Goal: Navigation & Orientation: Find specific page/section

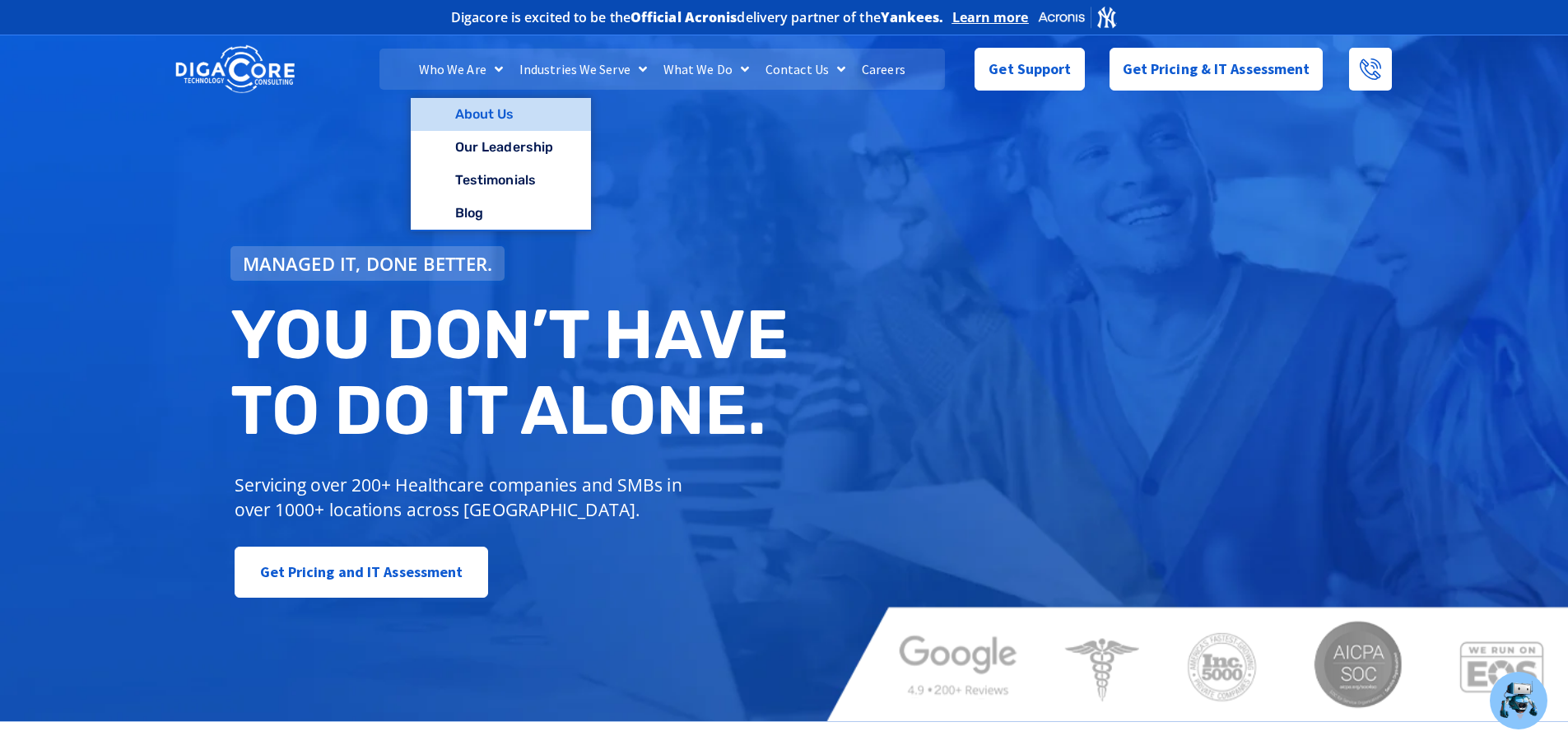
click at [469, 108] on link "About Us" at bounding box center [500, 114] width 180 height 32
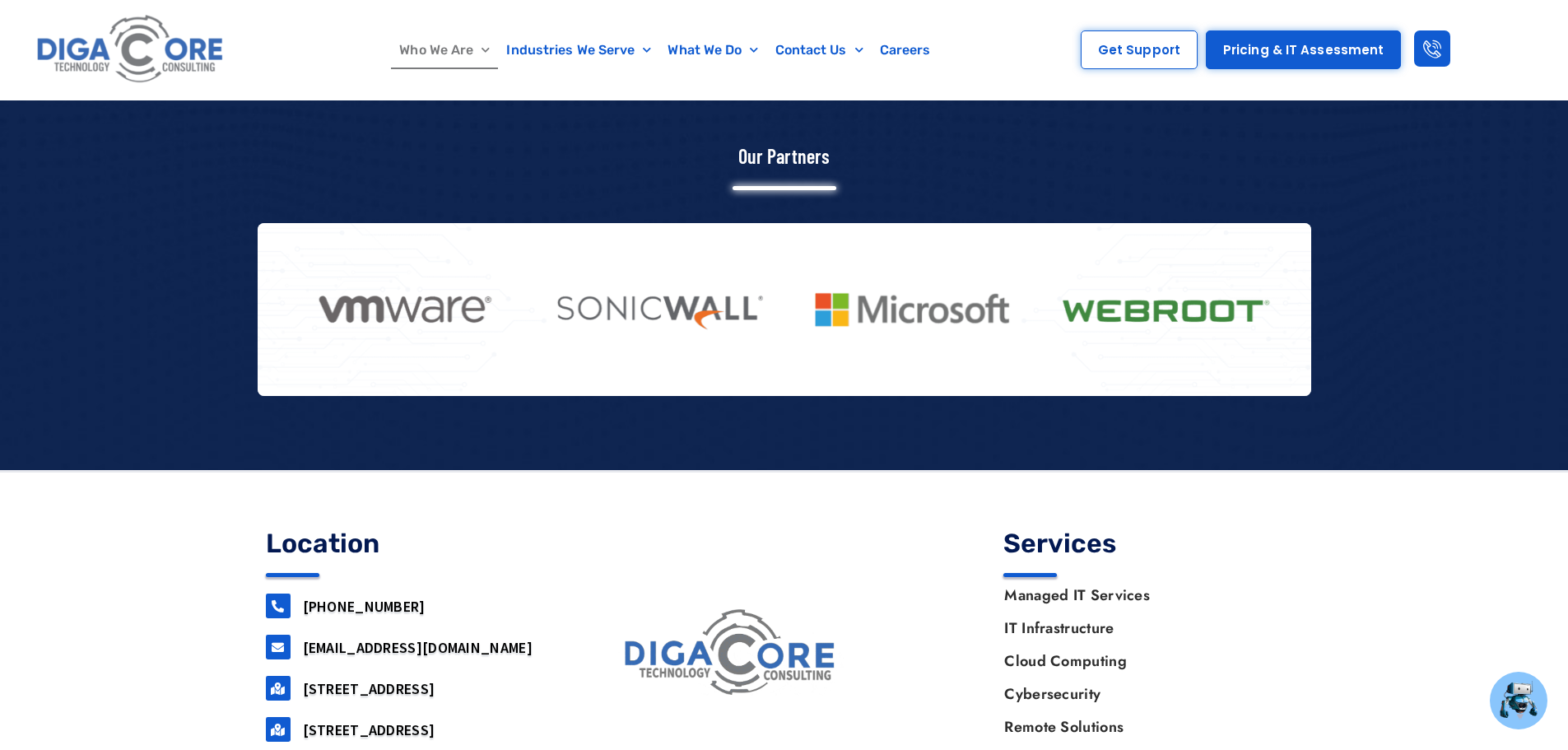
scroll to position [2118, 0]
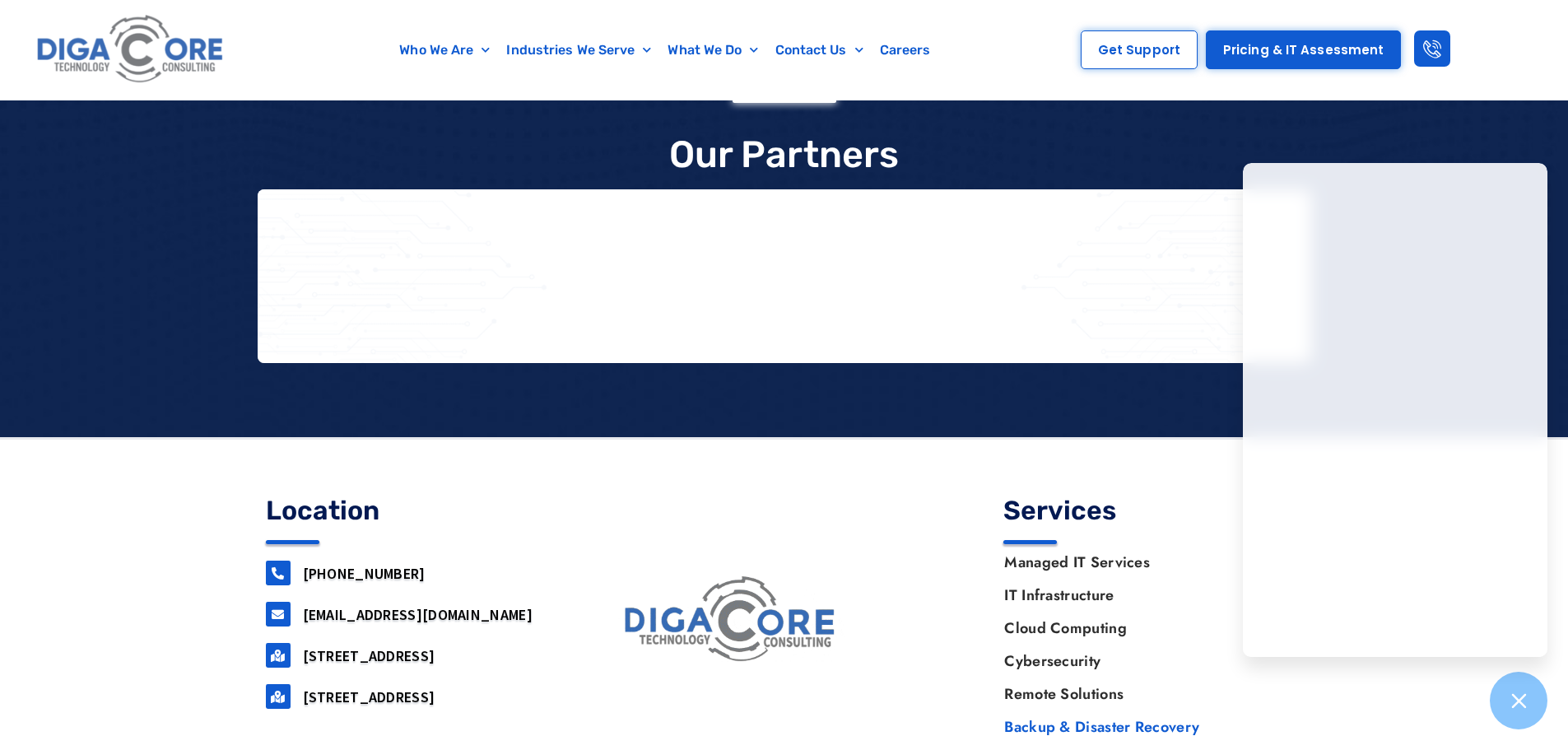
scroll to position [3788, 0]
